Goal: Transaction & Acquisition: Obtain resource

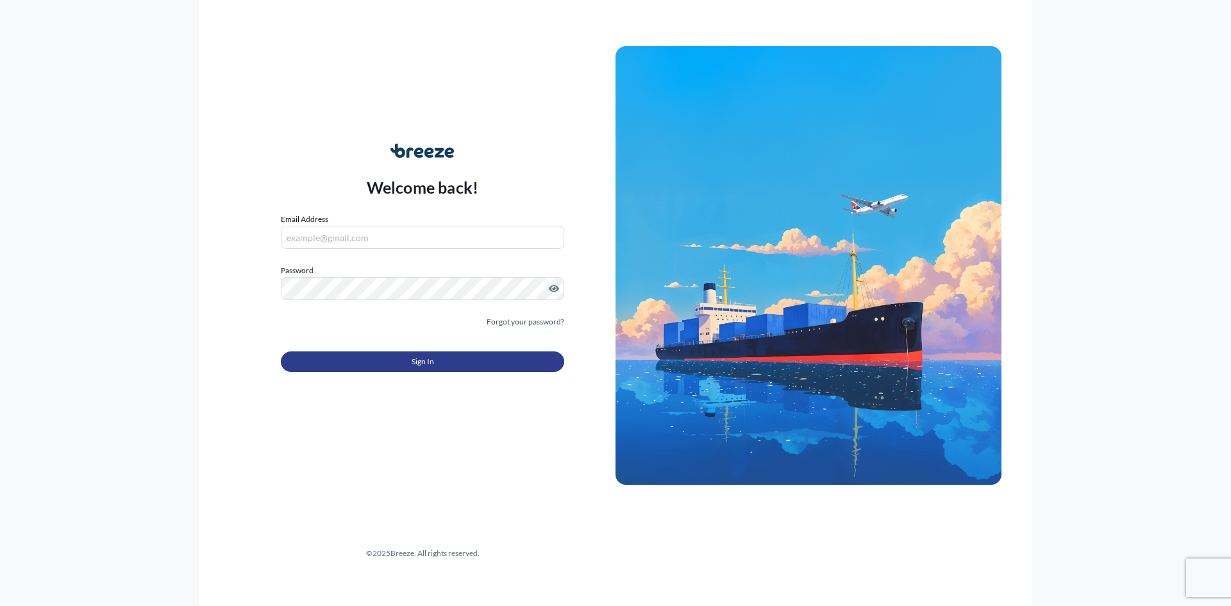
type input "[PERSON_NAME][EMAIL_ADDRESS][DOMAIN_NAME]"
click at [406, 360] on button "Sign In" at bounding box center [422, 361] width 283 height 21
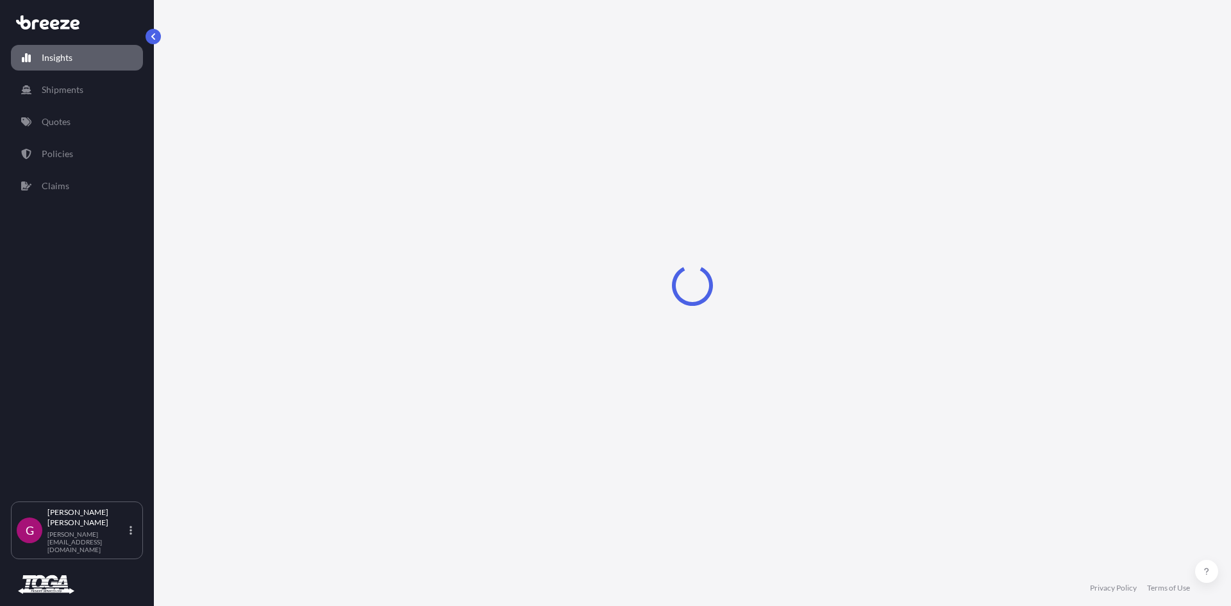
select select "2025"
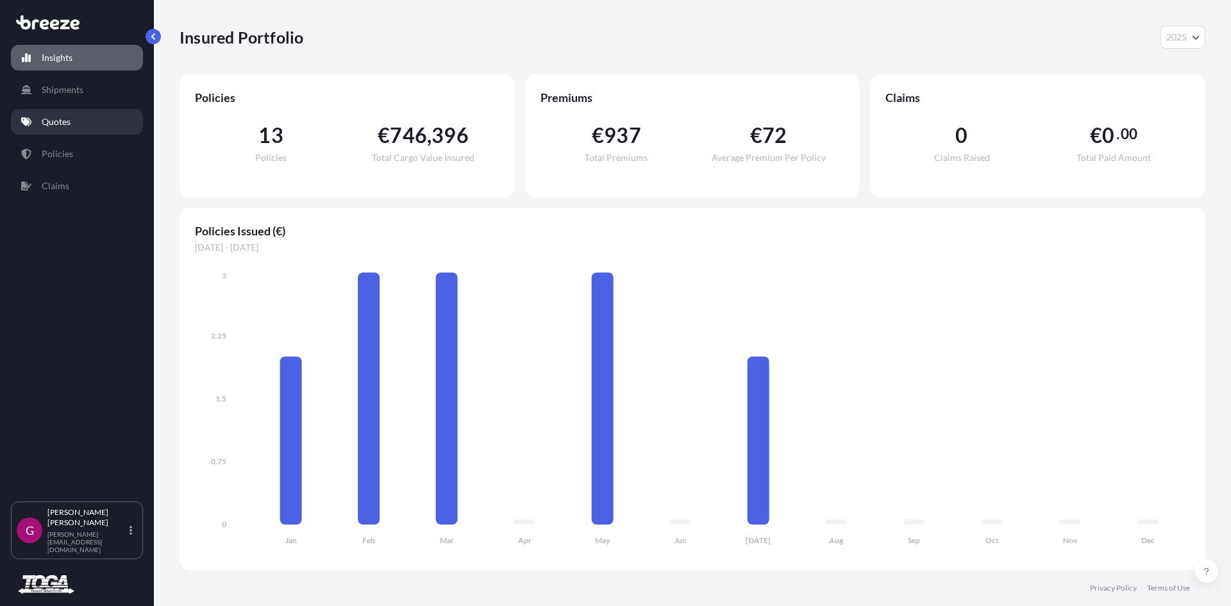
click at [58, 119] on p "Quotes" at bounding box center [56, 121] width 29 height 13
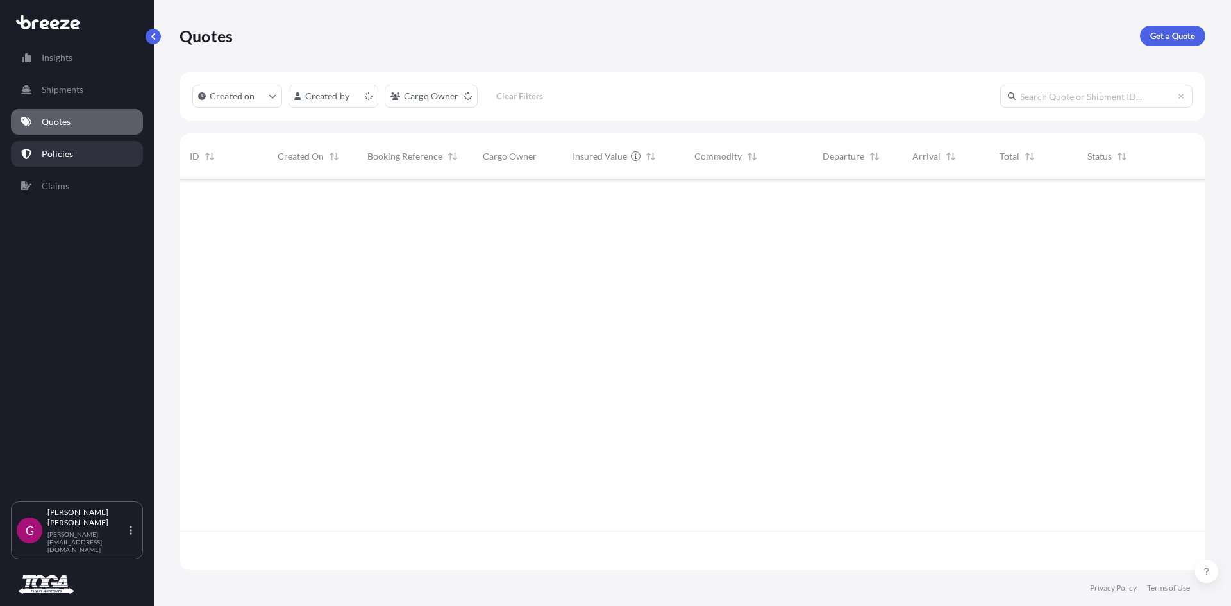
scroll to position [388, 1016]
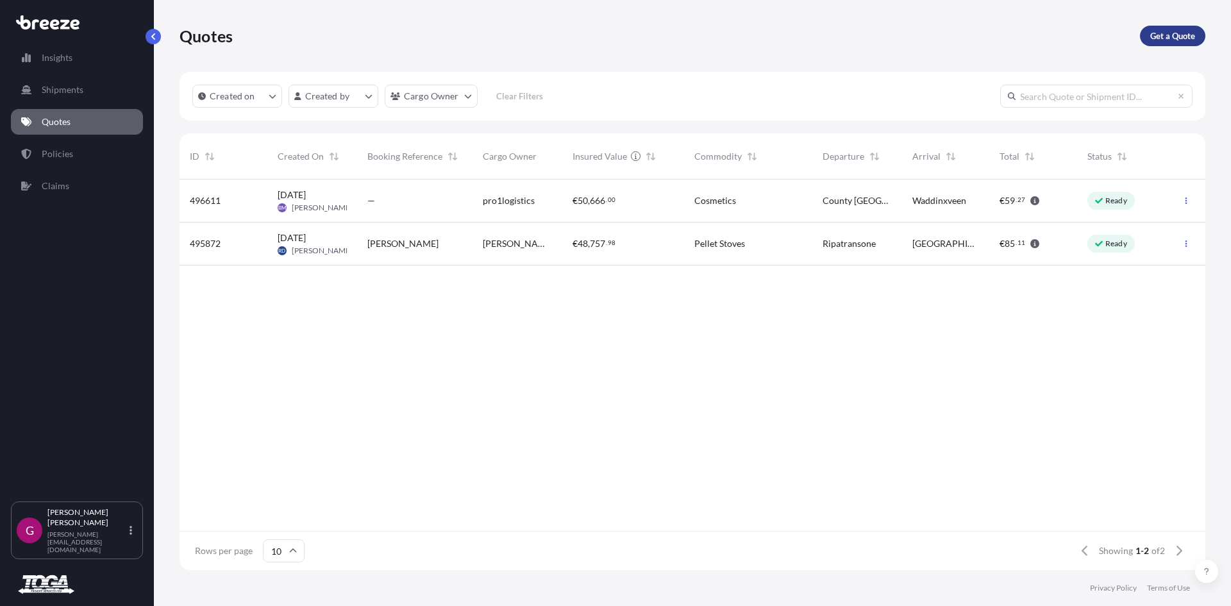
click at [1162, 31] on p "Get a Quote" at bounding box center [1172, 35] width 45 height 13
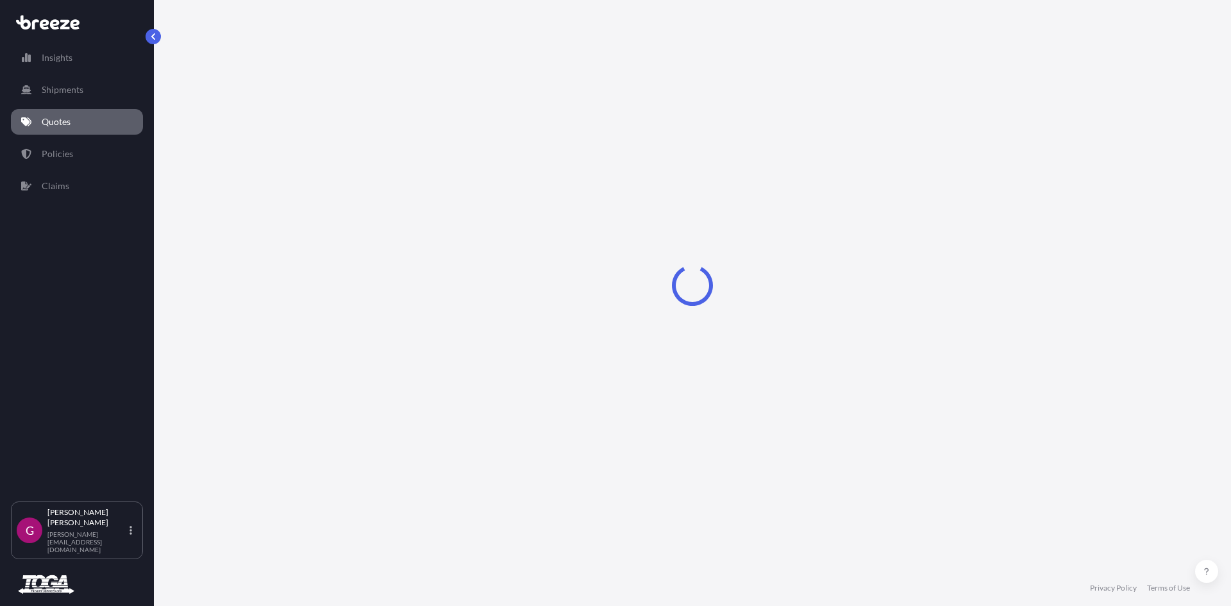
select select "Sea"
select select "1"
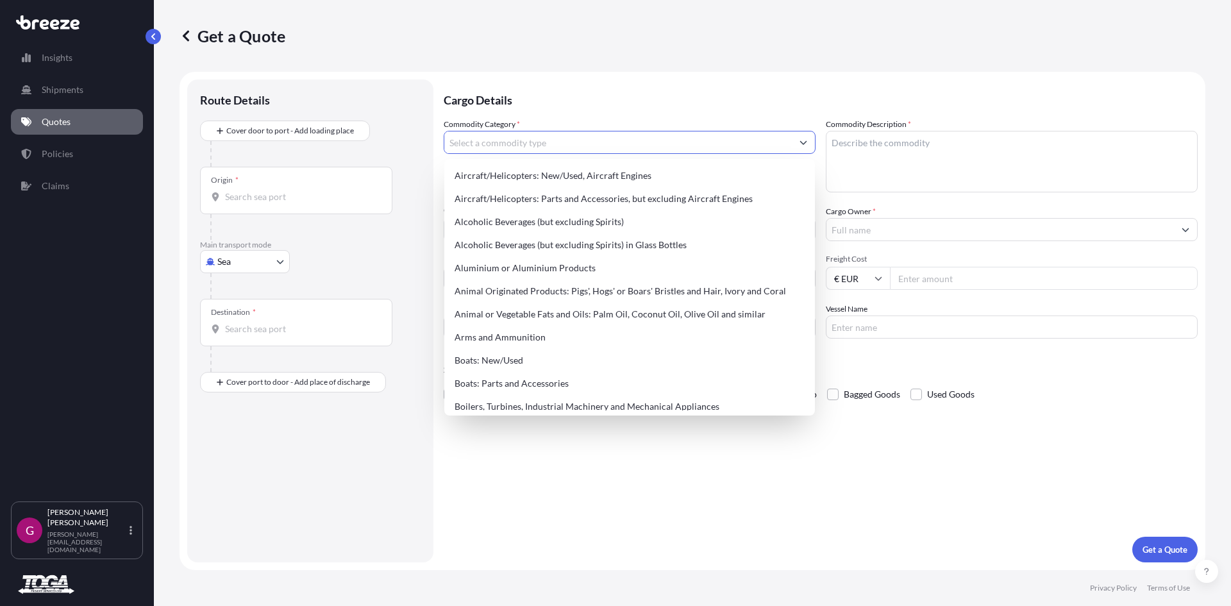
click at [462, 142] on input "Commodity Category *" at bounding box center [617, 142] width 347 height 23
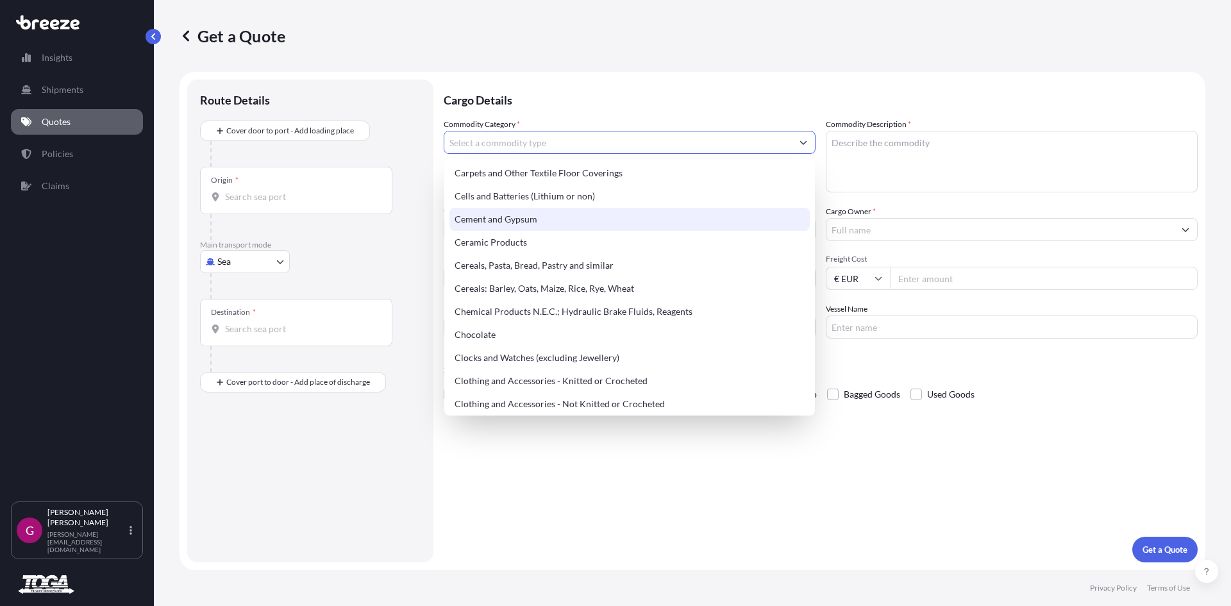
scroll to position [192, 0]
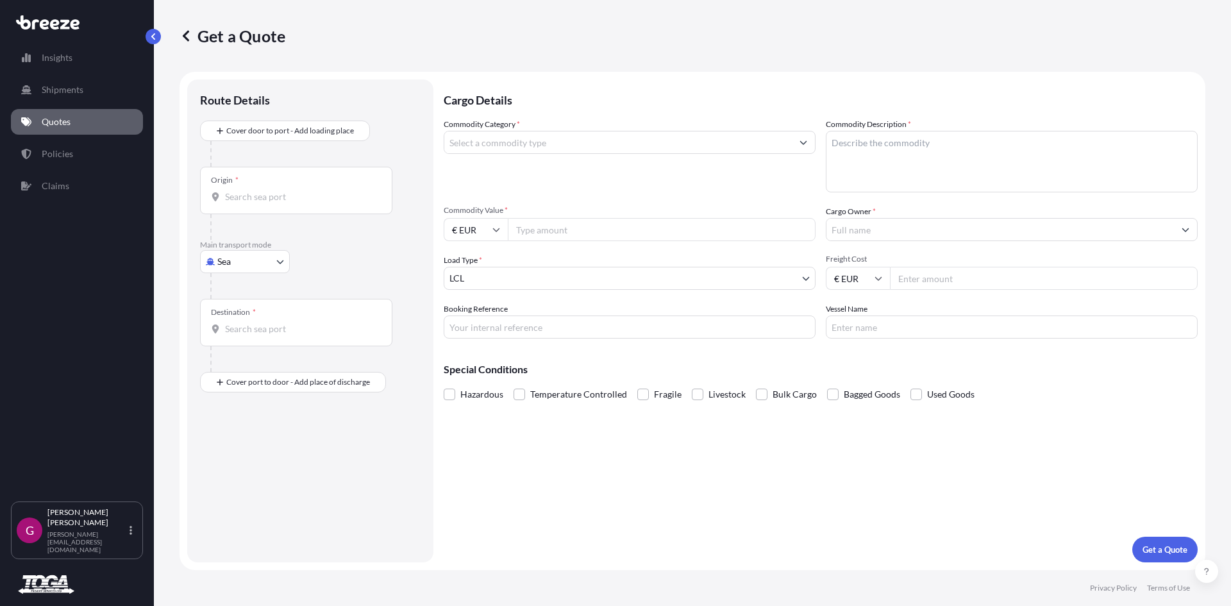
click at [283, 266] on body "Insights Shipments Quotes Policies Claims G Gary Tracey [EMAIL_ADDRESS][DOMAIN_…" at bounding box center [615, 303] width 1231 height 606
click at [231, 340] on span "Road" at bounding box center [234, 341] width 21 height 13
select select "Road"
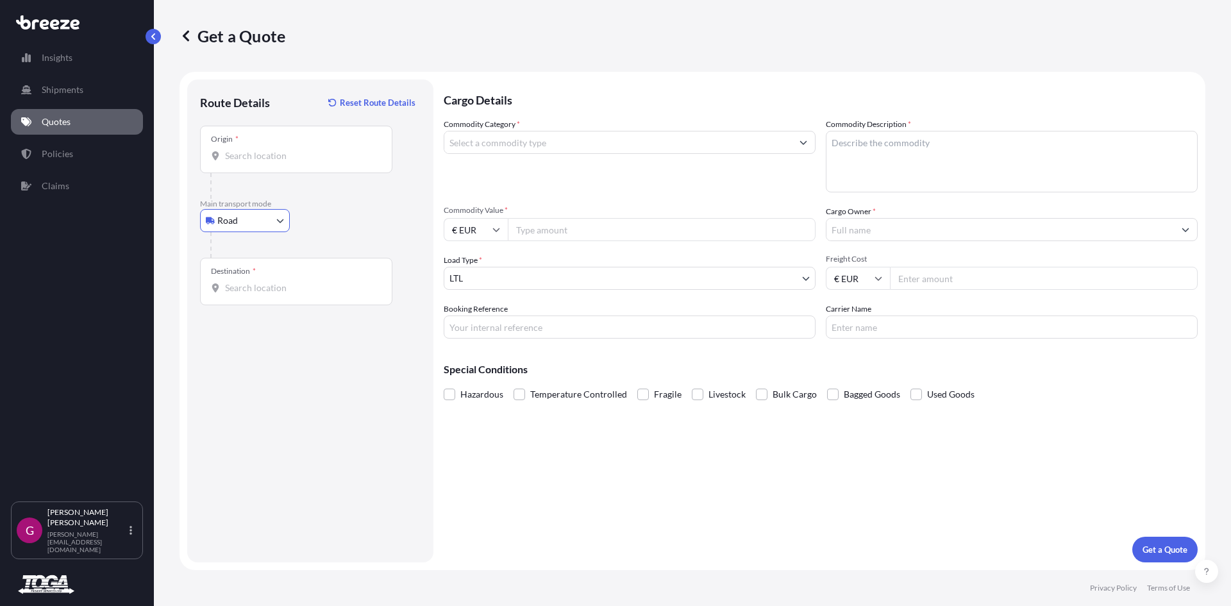
click at [244, 153] on input "Origin *" at bounding box center [300, 155] width 151 height 13
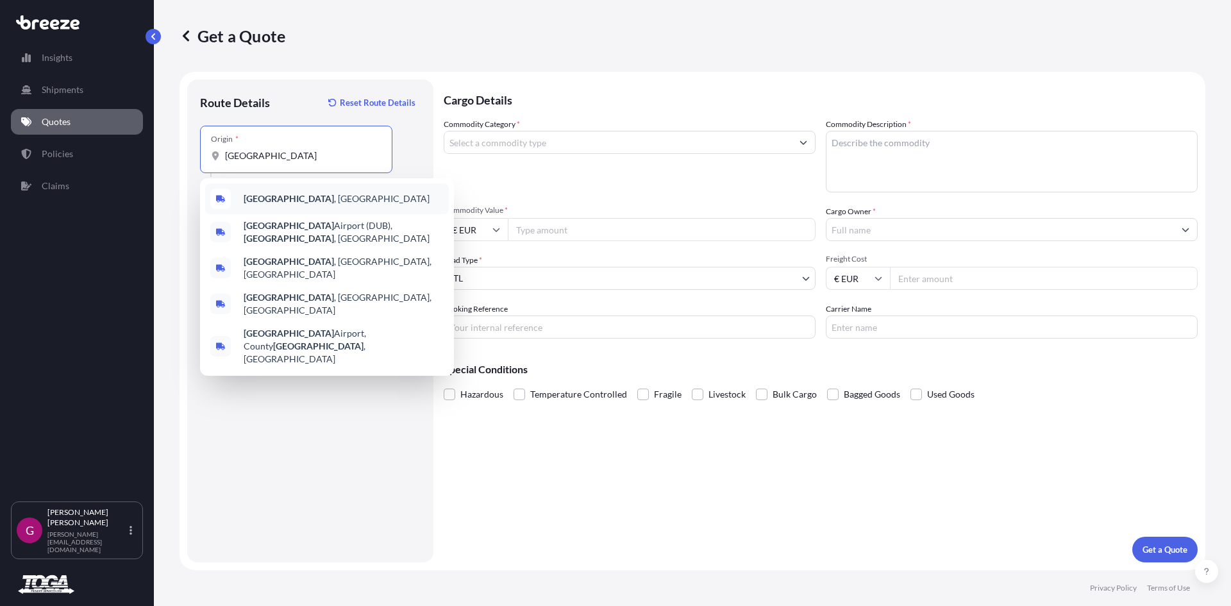
click at [250, 194] on b "[GEOGRAPHIC_DATA]" at bounding box center [289, 198] width 90 height 11
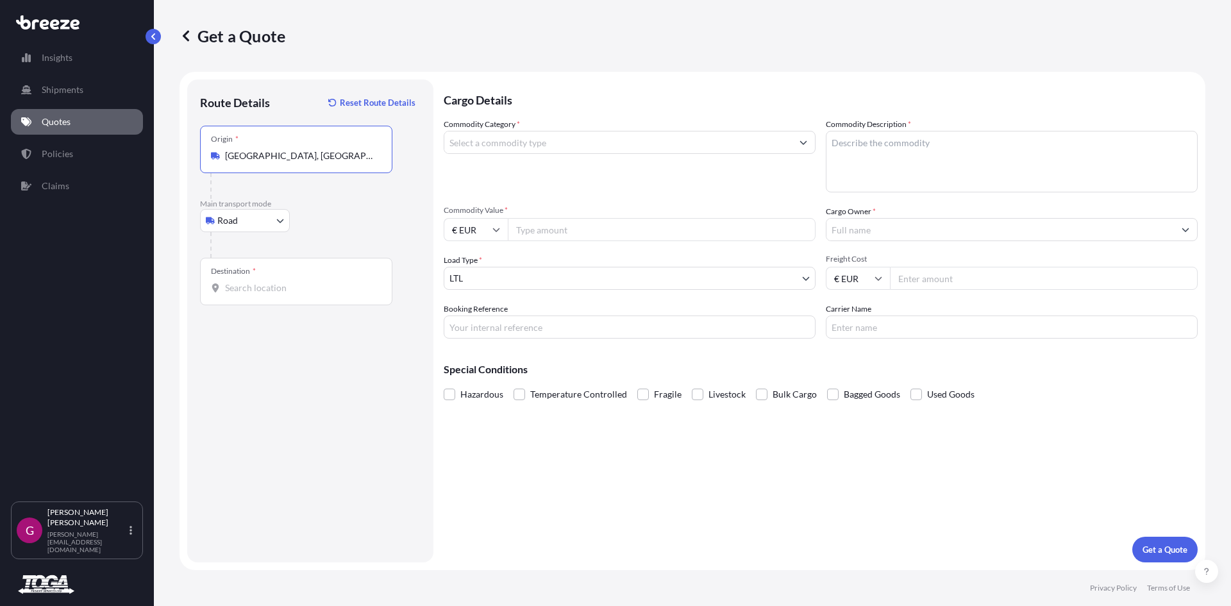
type input "[GEOGRAPHIC_DATA], [GEOGRAPHIC_DATA]"
click at [240, 284] on input "Destination *" at bounding box center [300, 287] width 151 height 13
click at [258, 290] on input "Destination * Please select a destination" at bounding box center [300, 287] width 151 height 13
paste input "44026 [PERSON_NAME]"
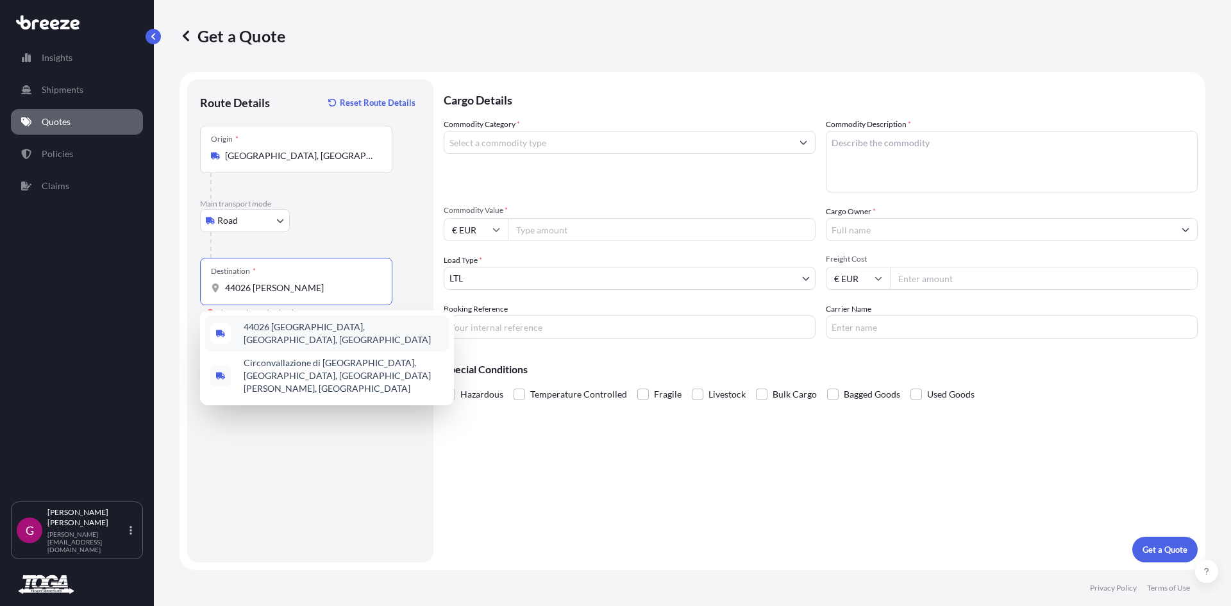
click at [276, 330] on span "44026 [GEOGRAPHIC_DATA], [GEOGRAPHIC_DATA], [GEOGRAPHIC_DATA]" at bounding box center [344, 334] width 200 height 26
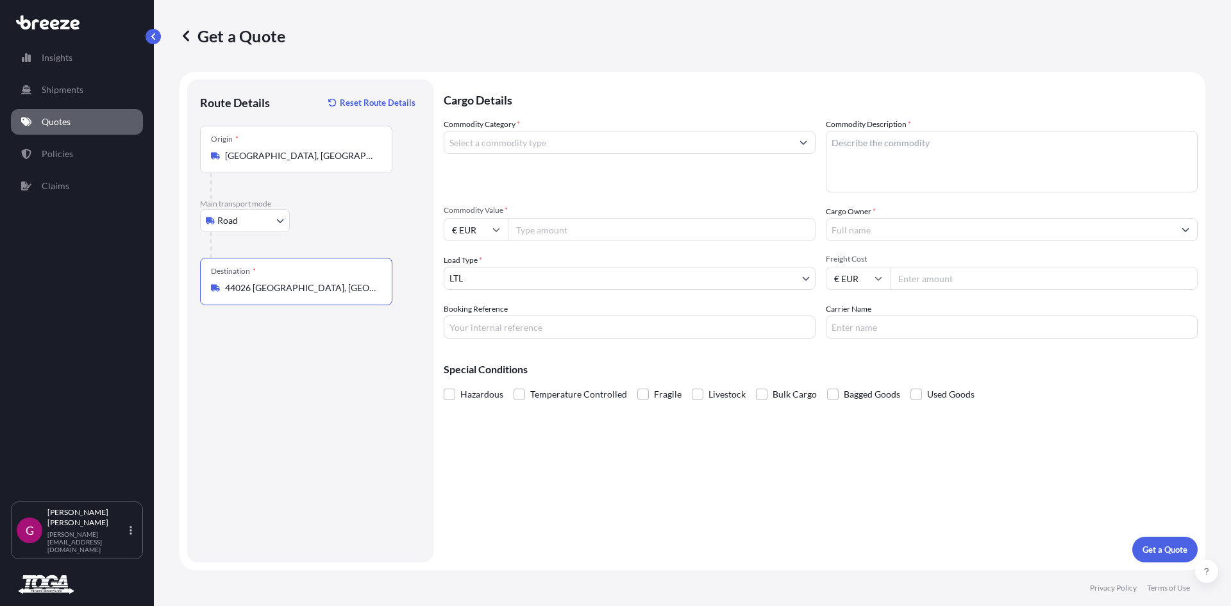
type input "44026 [GEOGRAPHIC_DATA], [GEOGRAPHIC_DATA], [GEOGRAPHIC_DATA]"
click at [478, 144] on input "Commodity Category *" at bounding box center [617, 142] width 347 height 23
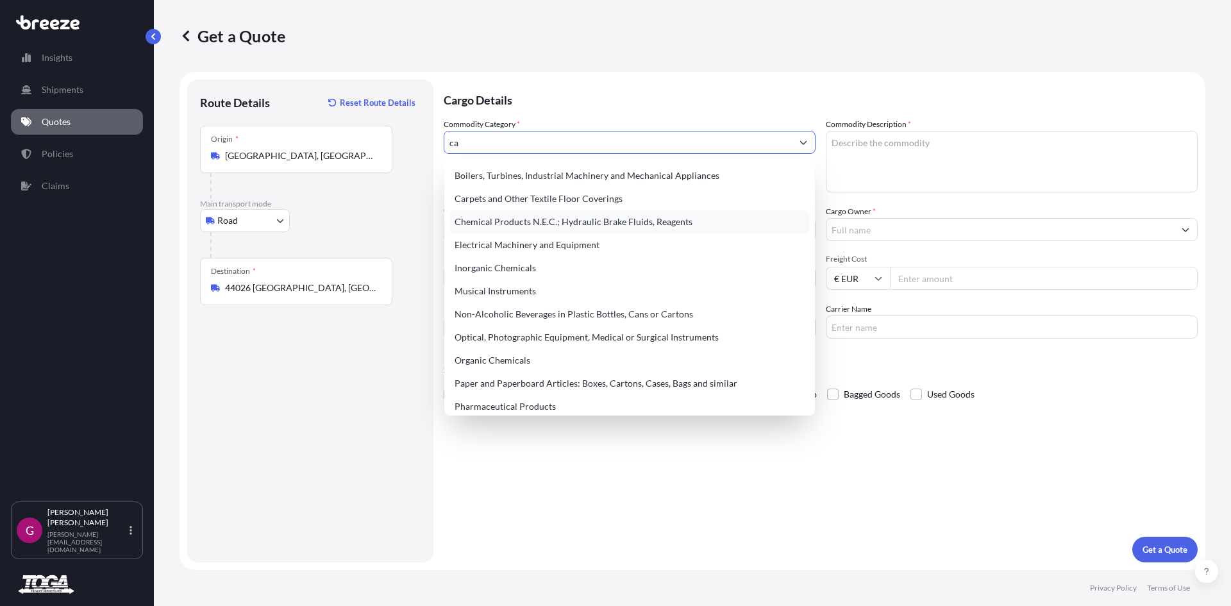
type input "c"
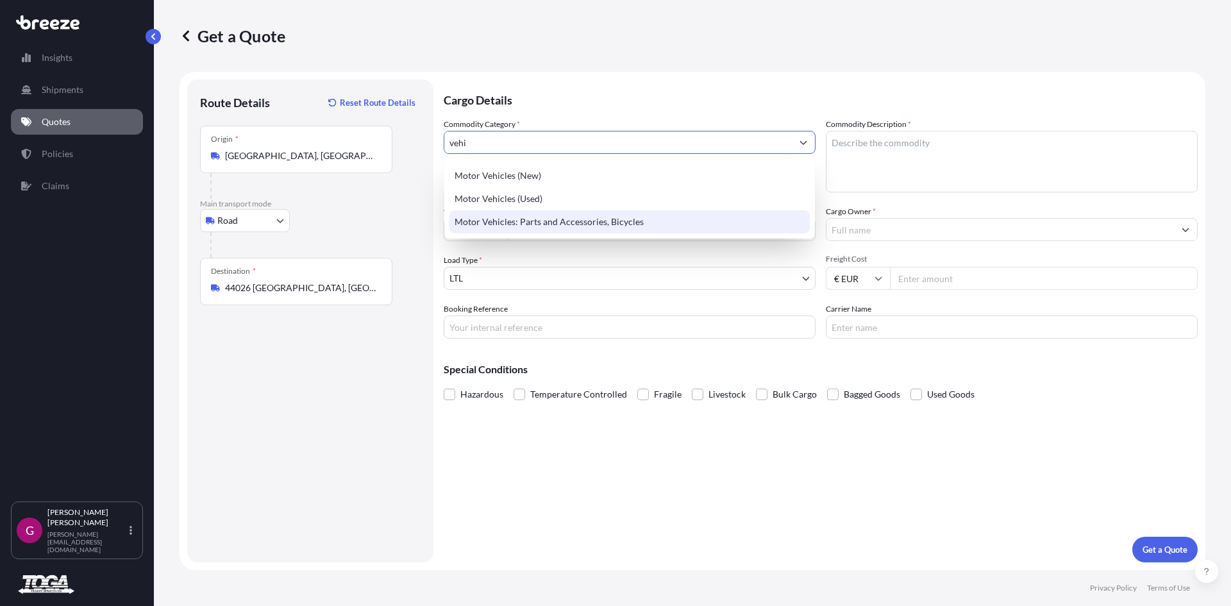
click at [492, 221] on div "Motor Vehicles: Parts and Accessories, Bicycles" at bounding box center [629, 221] width 360 height 23
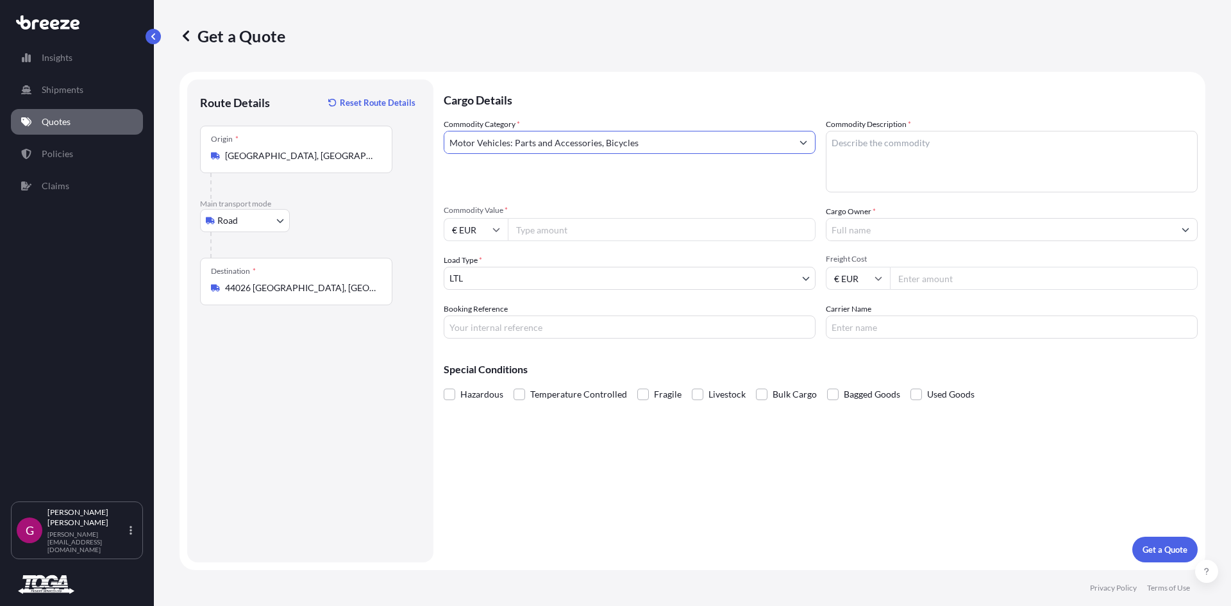
type input "Motor Vehicles: Parts and Accessories, Bicycles"
click at [522, 231] on input "Commodity Value *" at bounding box center [662, 229] width 308 height 23
type input "4000"
click at [847, 147] on textarea "Commodity Description *" at bounding box center [1012, 162] width 372 height 62
click at [867, 150] on textarea "Commodity Description *" at bounding box center [1012, 162] width 372 height 62
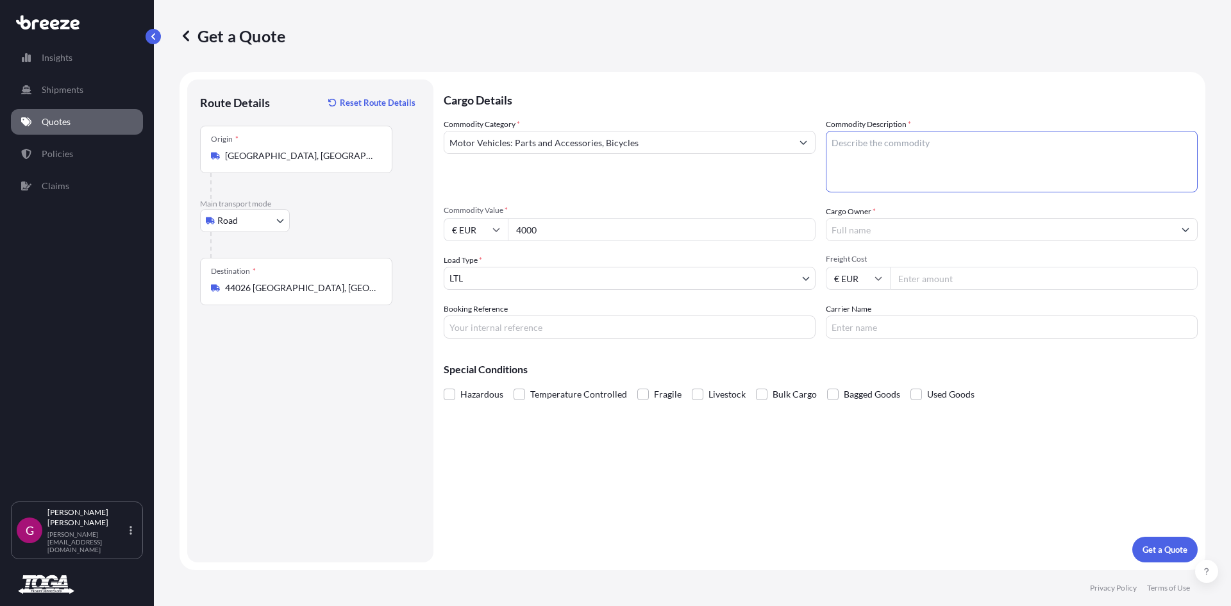
paste textarea "carbon fiber car panels"
type textarea "carbon fiber car panels"
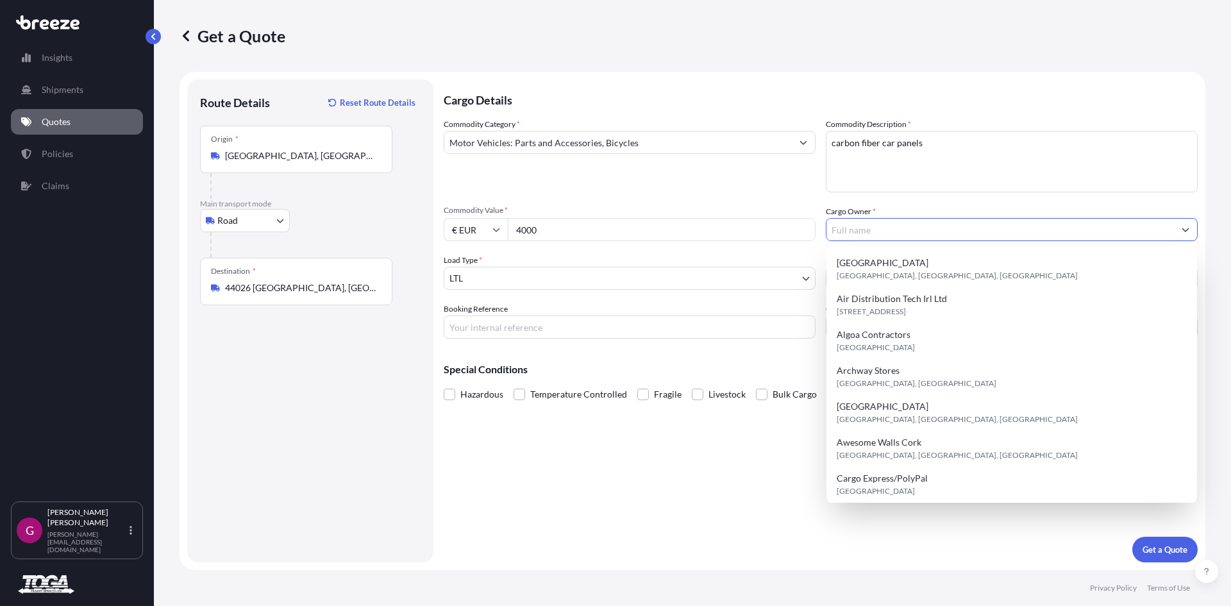
click at [837, 233] on input "Cargo Owner *" at bounding box center [999, 229] width 347 height 23
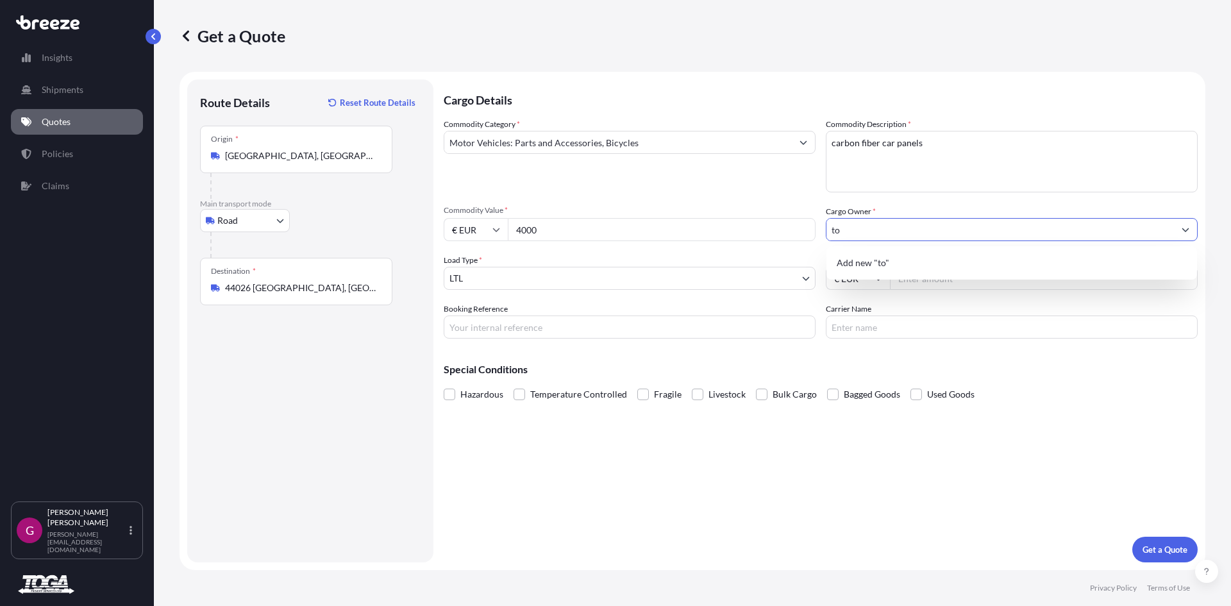
type input "t"
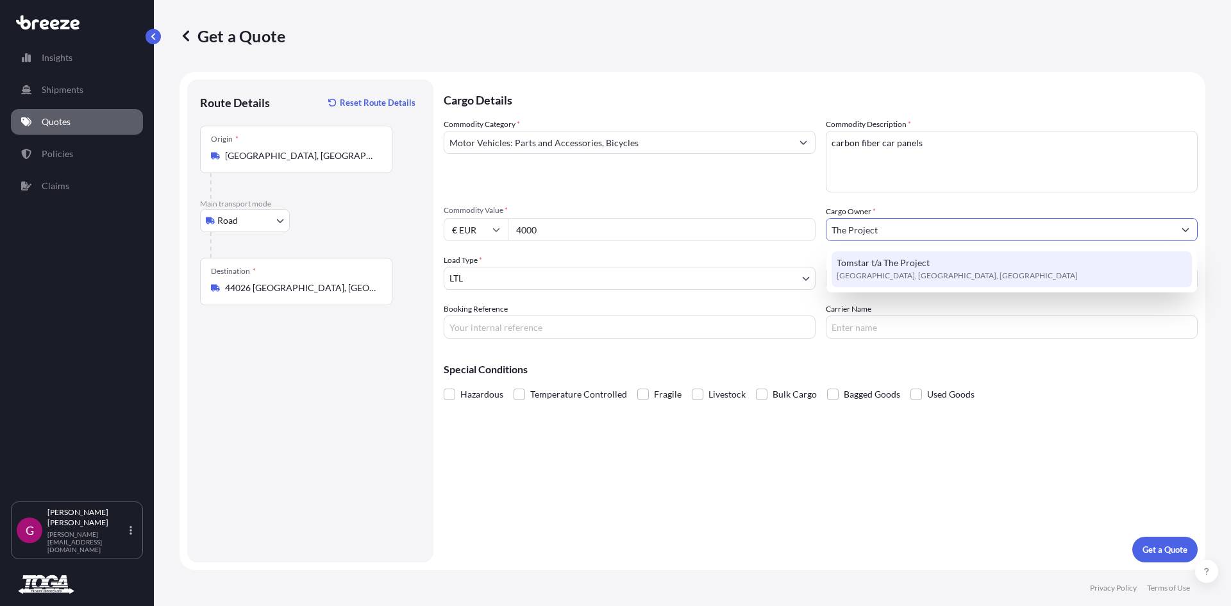
click at [860, 263] on span "Tomstar t/a The Project" at bounding box center [883, 262] width 93 height 13
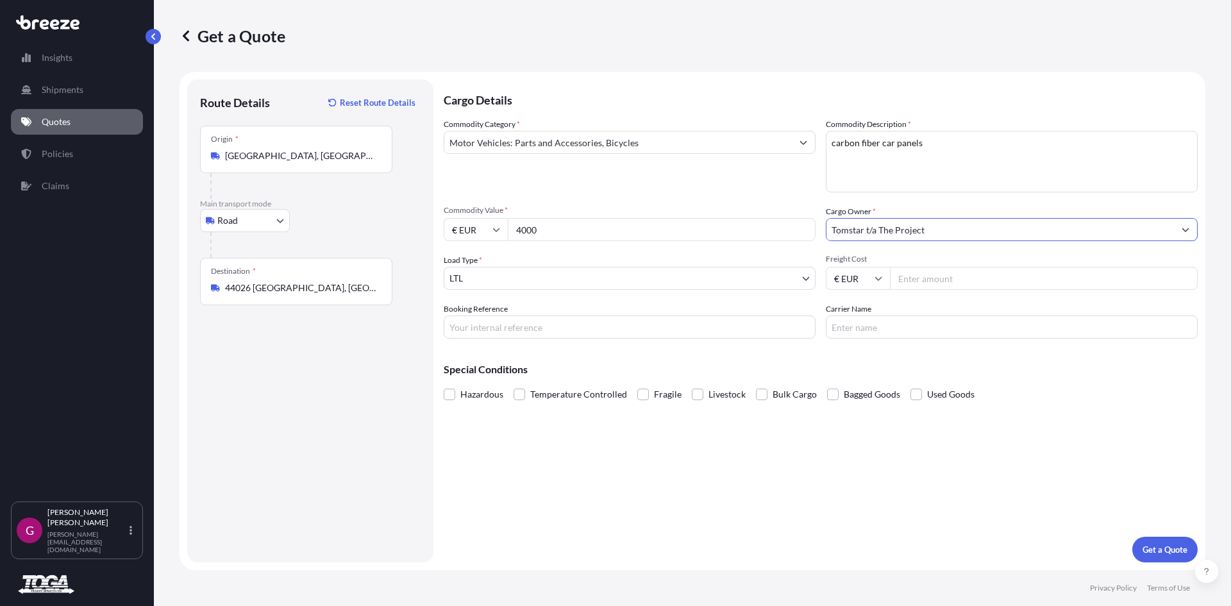
type input "Tomstar t/a The Project"
click at [879, 275] on icon at bounding box center [878, 278] width 8 height 8
click at [853, 315] on div "€ EUR" at bounding box center [858, 313] width 54 height 24
click at [919, 278] on input "Freight Cost" at bounding box center [1044, 278] width 308 height 23
type input "525"
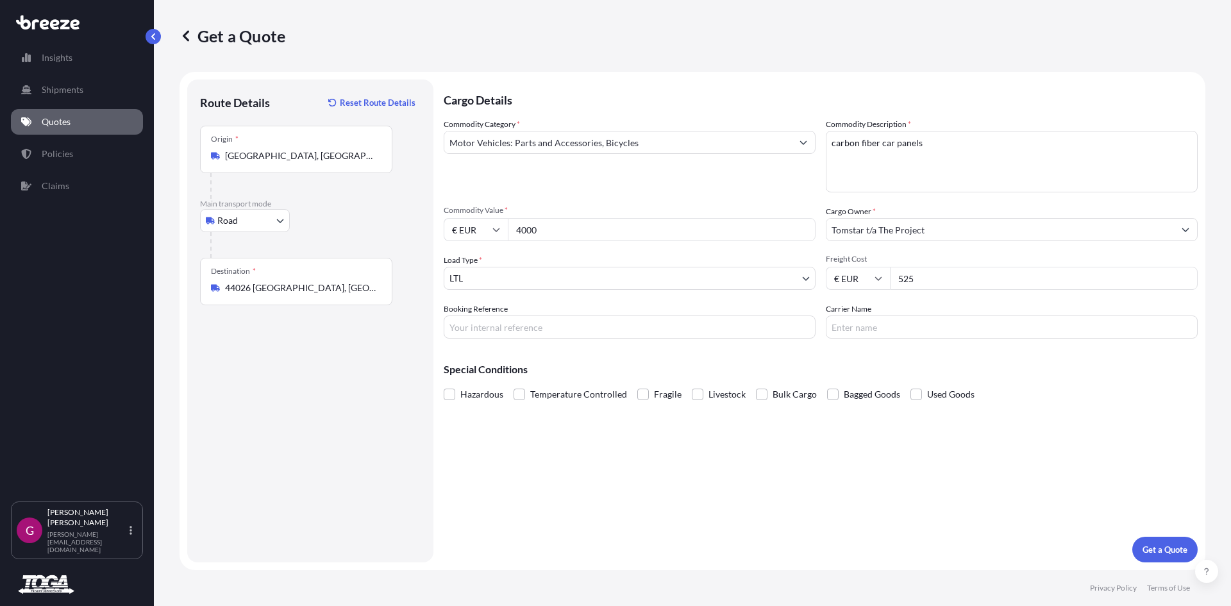
click at [845, 327] on input "Carrier Name" at bounding box center [1012, 326] width 372 height 23
type input "Toga Freight"
click at [456, 328] on input "Booking Reference" at bounding box center [630, 326] width 372 height 23
type input "[PERSON_NAME] Italy"
click at [1151, 543] on p "Get a Quote" at bounding box center [1164, 549] width 45 height 13
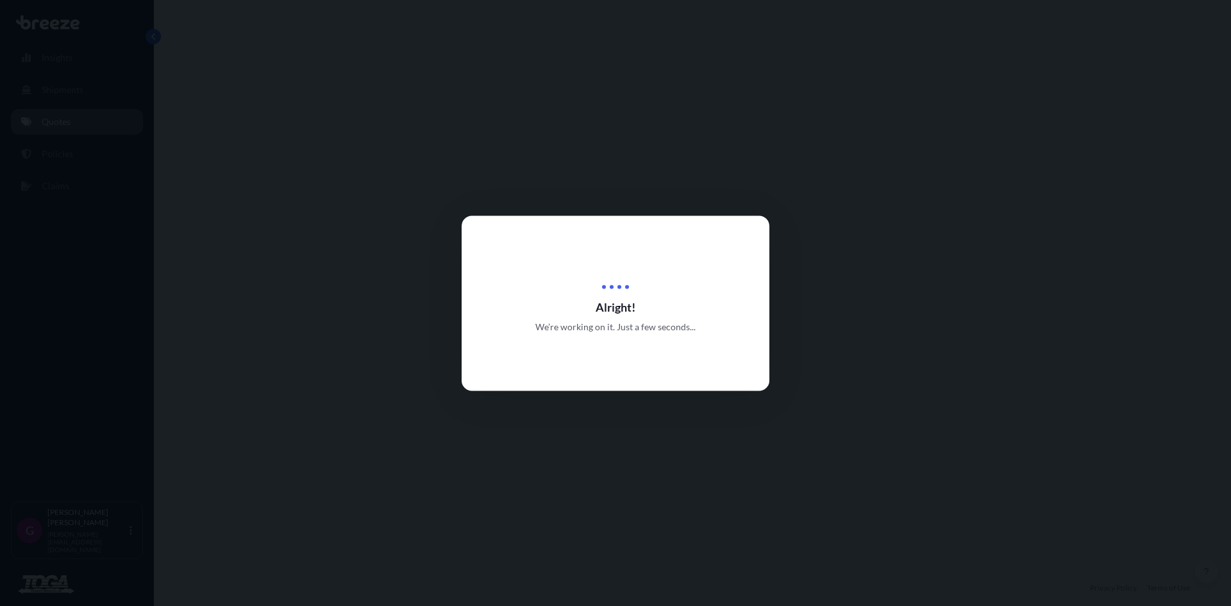
select select "Road"
select select "1"
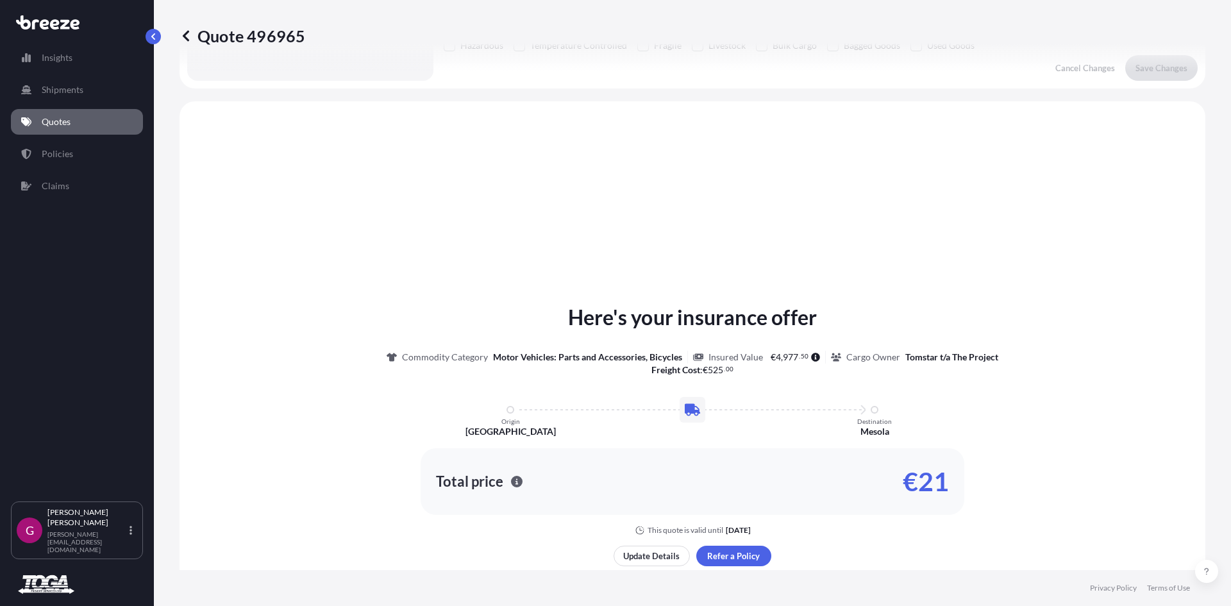
scroll to position [386, 0]
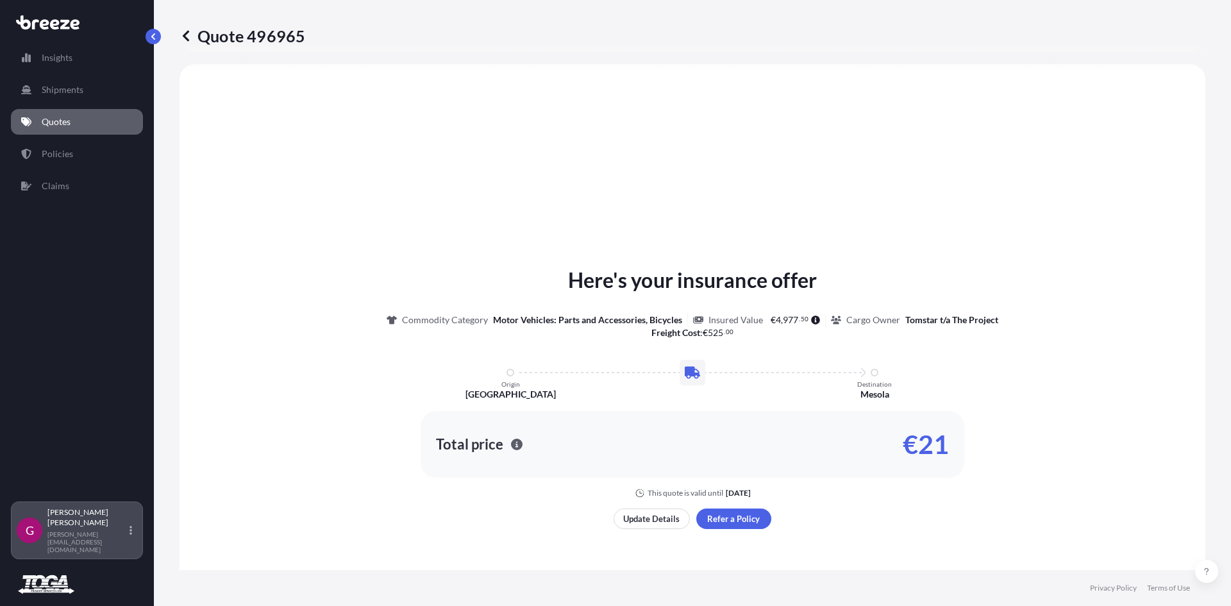
click at [133, 540] on div "G Gary Tracey [EMAIL_ADDRESS][DOMAIN_NAME]" at bounding box center [77, 530] width 121 height 46
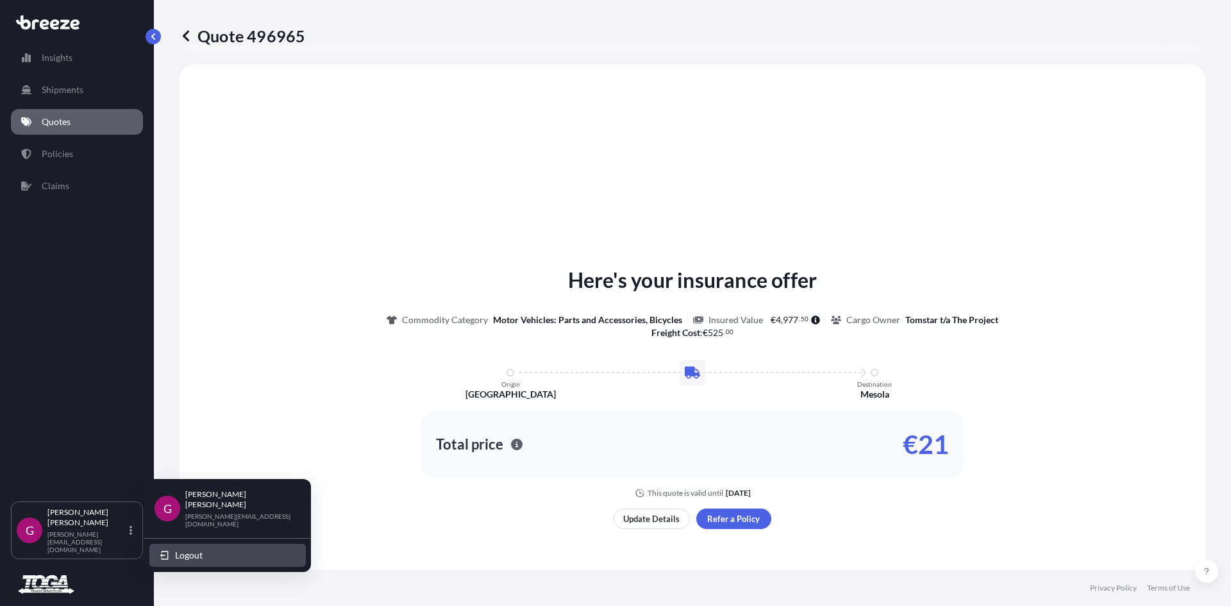
click at [177, 549] on span "Logout" at bounding box center [189, 555] width 28 height 13
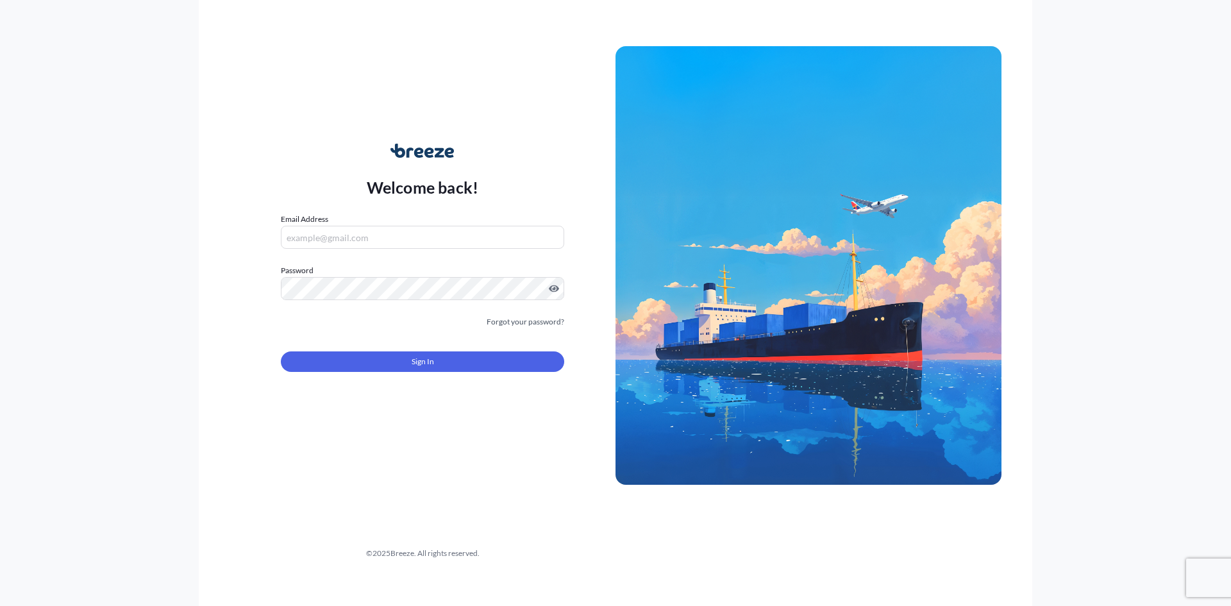
type input "[PERSON_NAME][EMAIL_ADDRESS][DOMAIN_NAME]"
